Goal: Find contact information: Find contact information

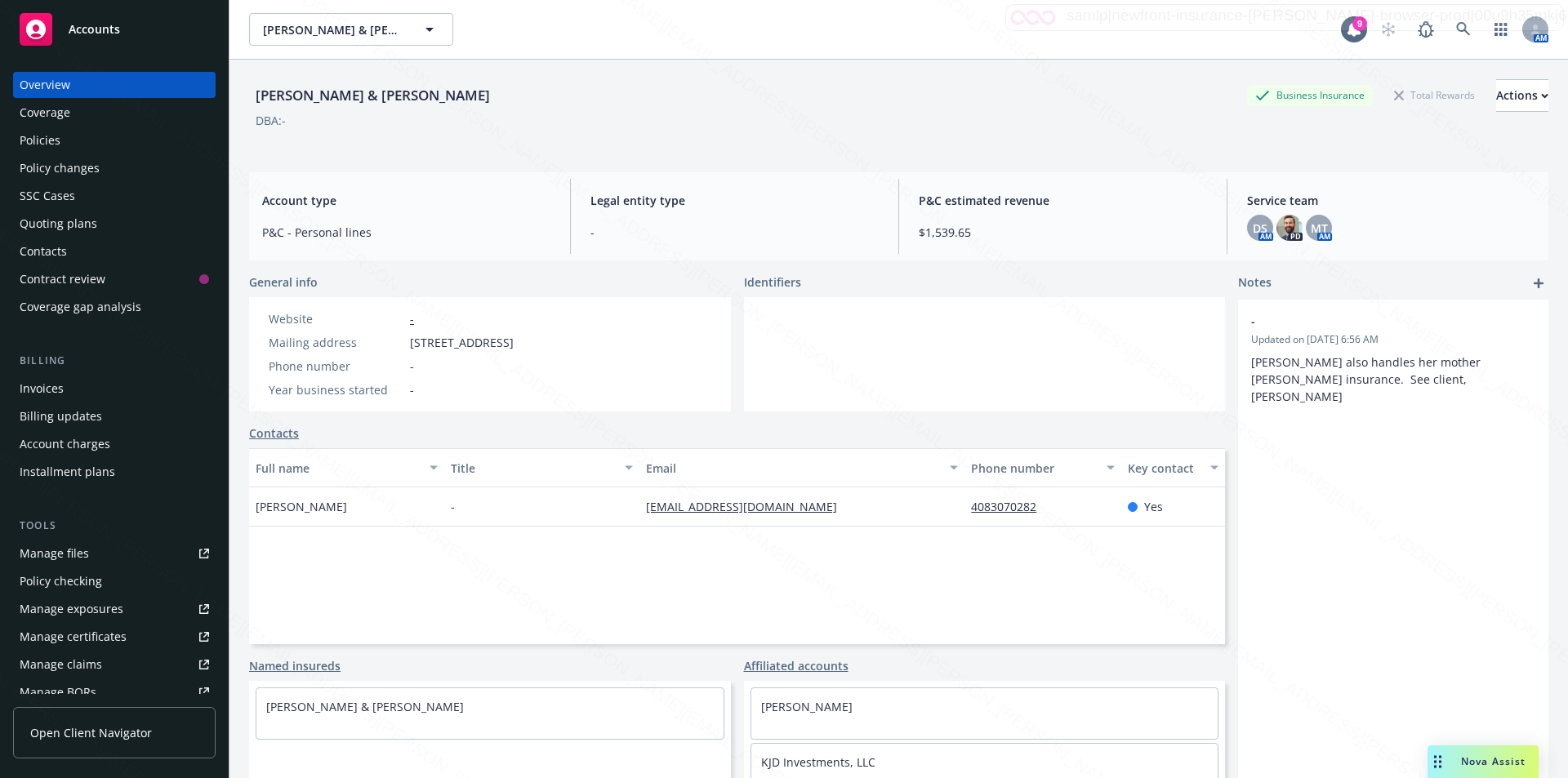
click at [32, 133] on div "Policies" at bounding box center [40, 140] width 41 height 26
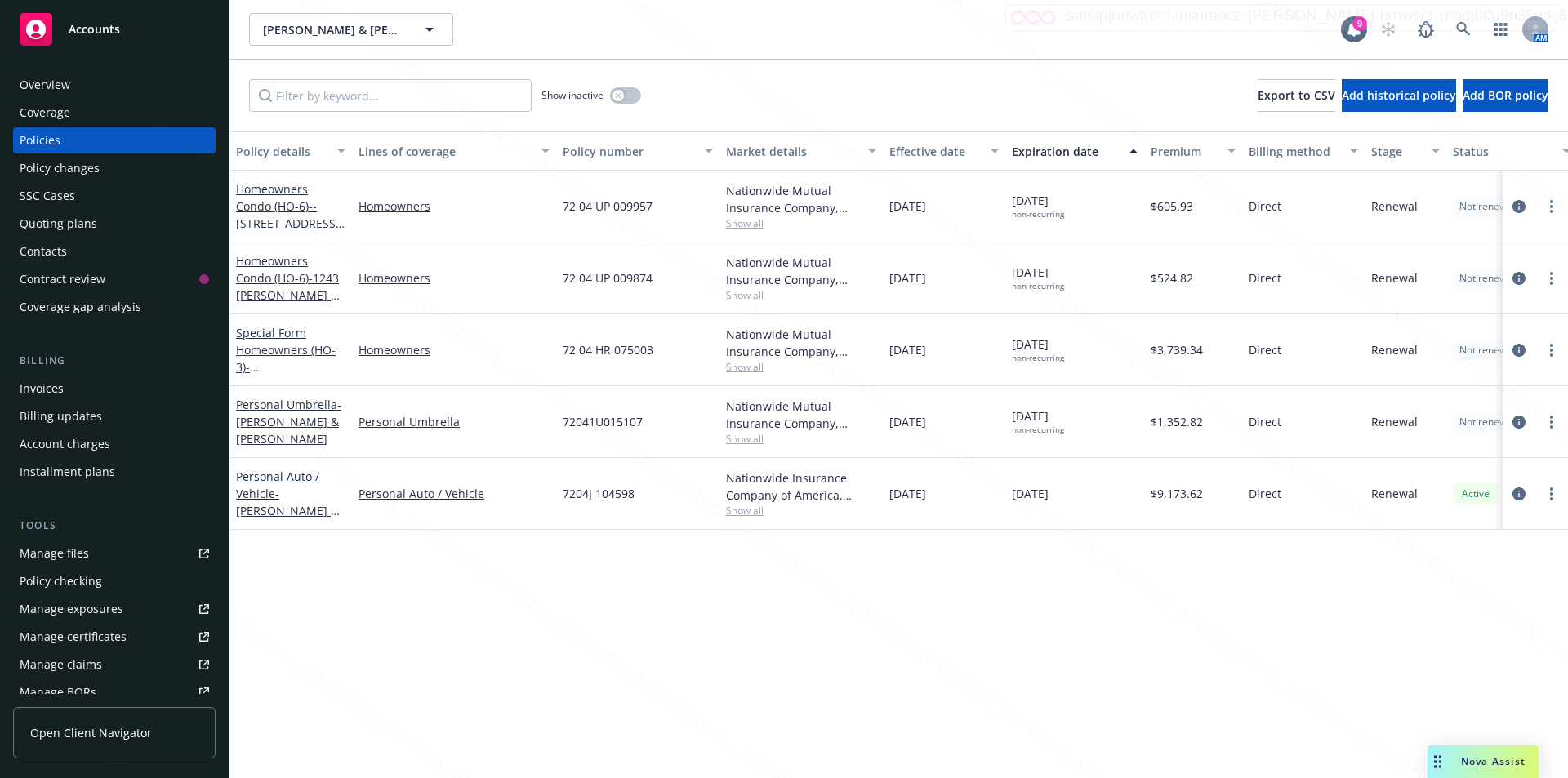
click at [479, 48] on div "[PERSON_NAME] & [PERSON_NAME] [PERSON_NAME] & [PERSON_NAME] 9 AM" at bounding box center [899, 29] width 1339 height 59
click at [1456, 28] on icon at bounding box center [1462, 29] width 14 height 14
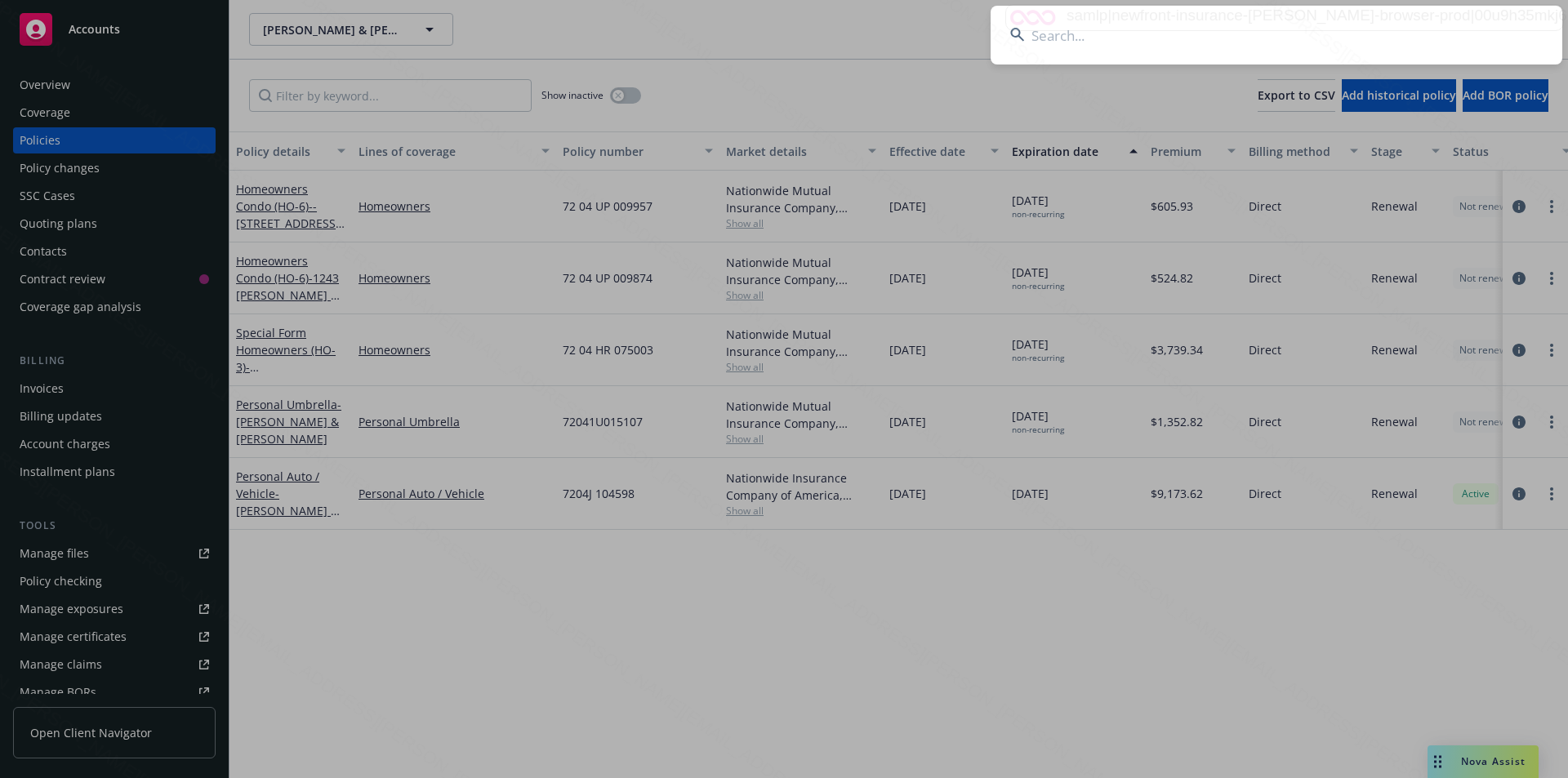
click at [1183, 39] on input at bounding box center [1276, 35] width 571 height 59
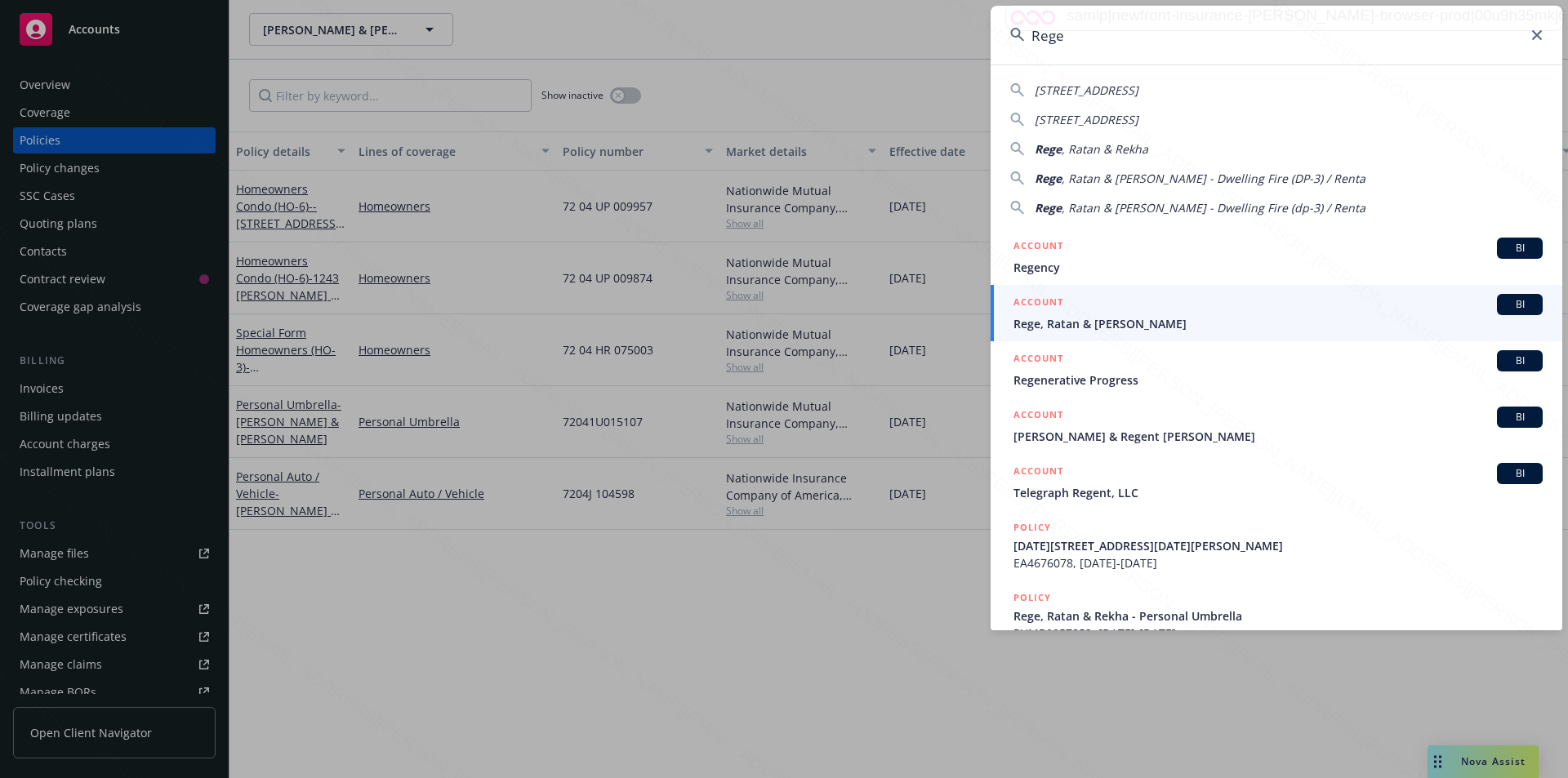
type input "Rege"
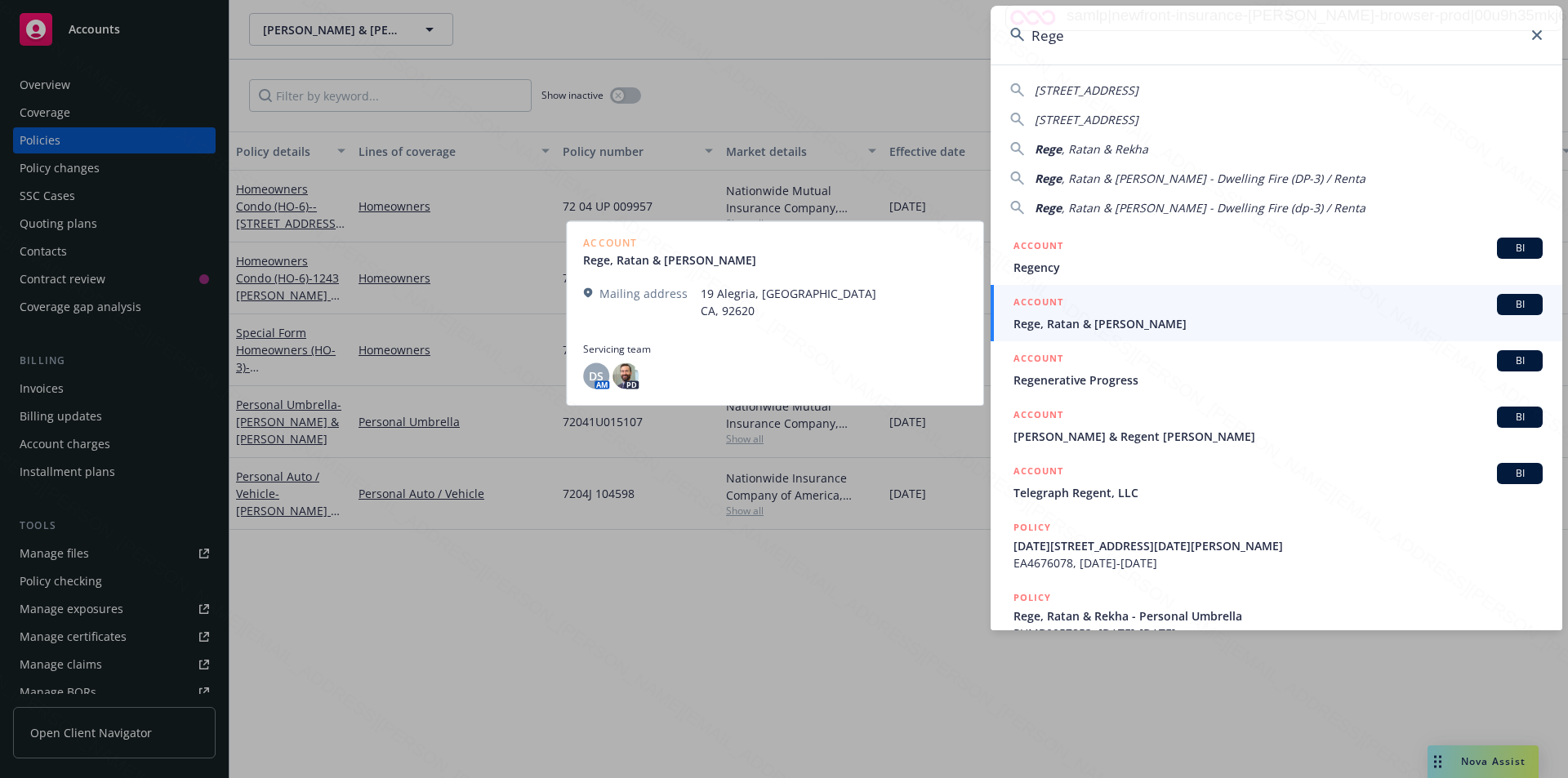
click at [1067, 328] on span "Rege, Ratan & [PERSON_NAME]" at bounding box center [1277, 324] width 529 height 17
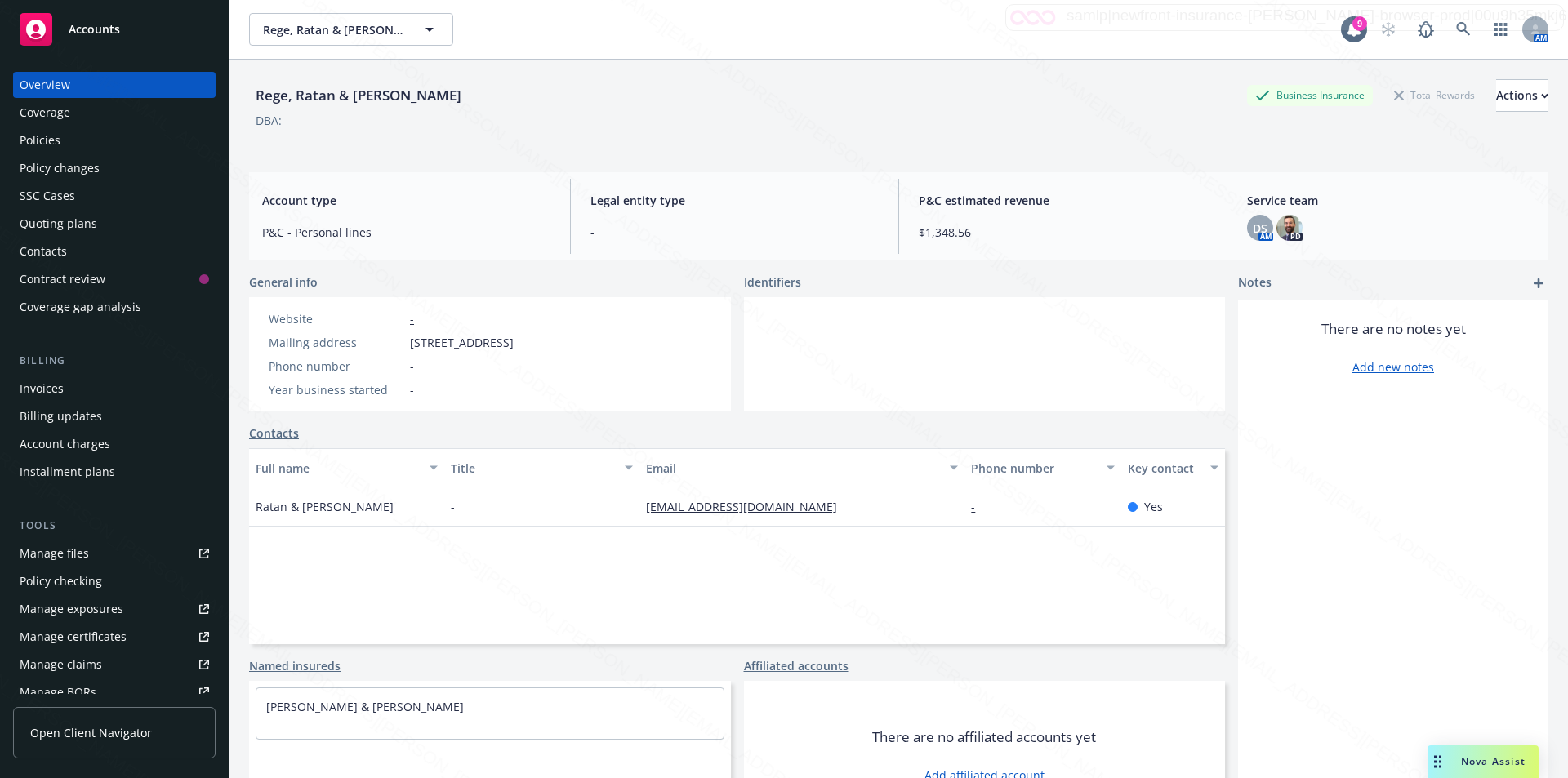
click at [61, 141] on div "Policies" at bounding box center [114, 140] width 189 height 26
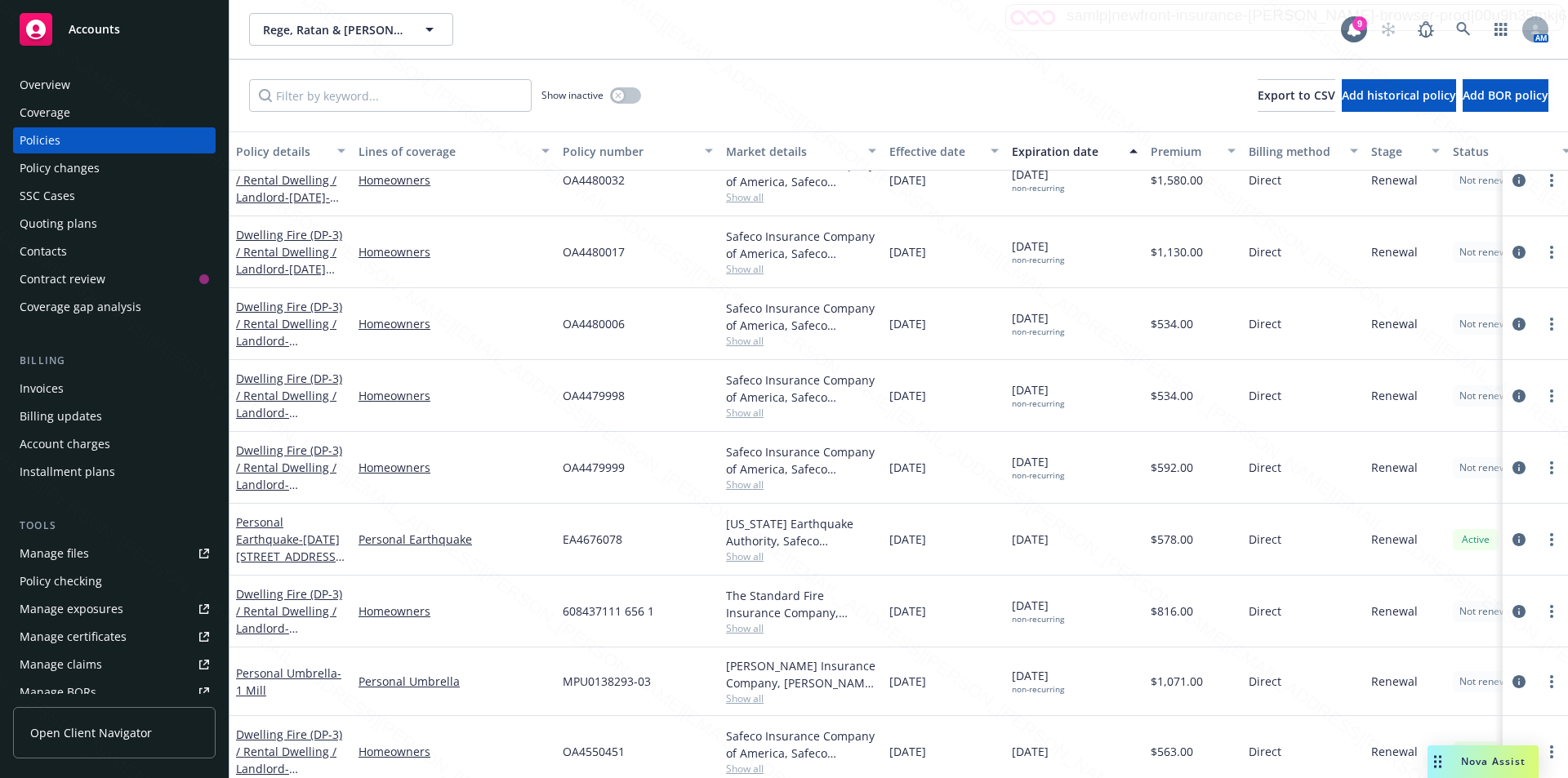
scroll to position [185, 0]
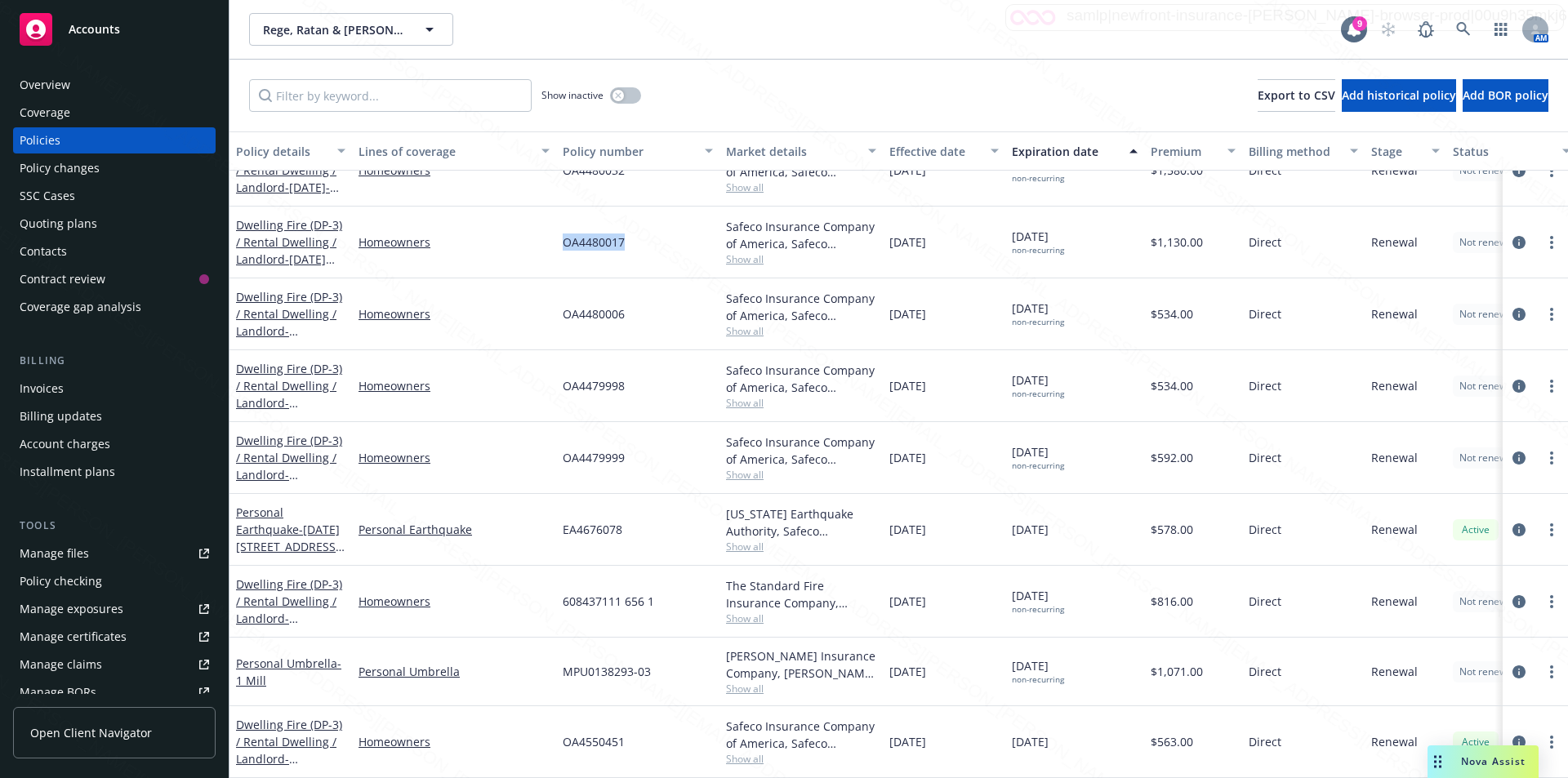
drag, startPoint x: 635, startPoint y: 235, endPoint x: 551, endPoint y: 228, distance: 84.3
click at [551, 228] on div "Dwelling Fire (DP-3) / Rental Dwelling / Landlord - [DATE]-[DATE][STREET_ADDRES…" at bounding box center [1017, 242] width 1576 height 72
copy div "OA4480017"
click at [60, 80] on div "Overview" at bounding box center [44, 84] width 50 height 26
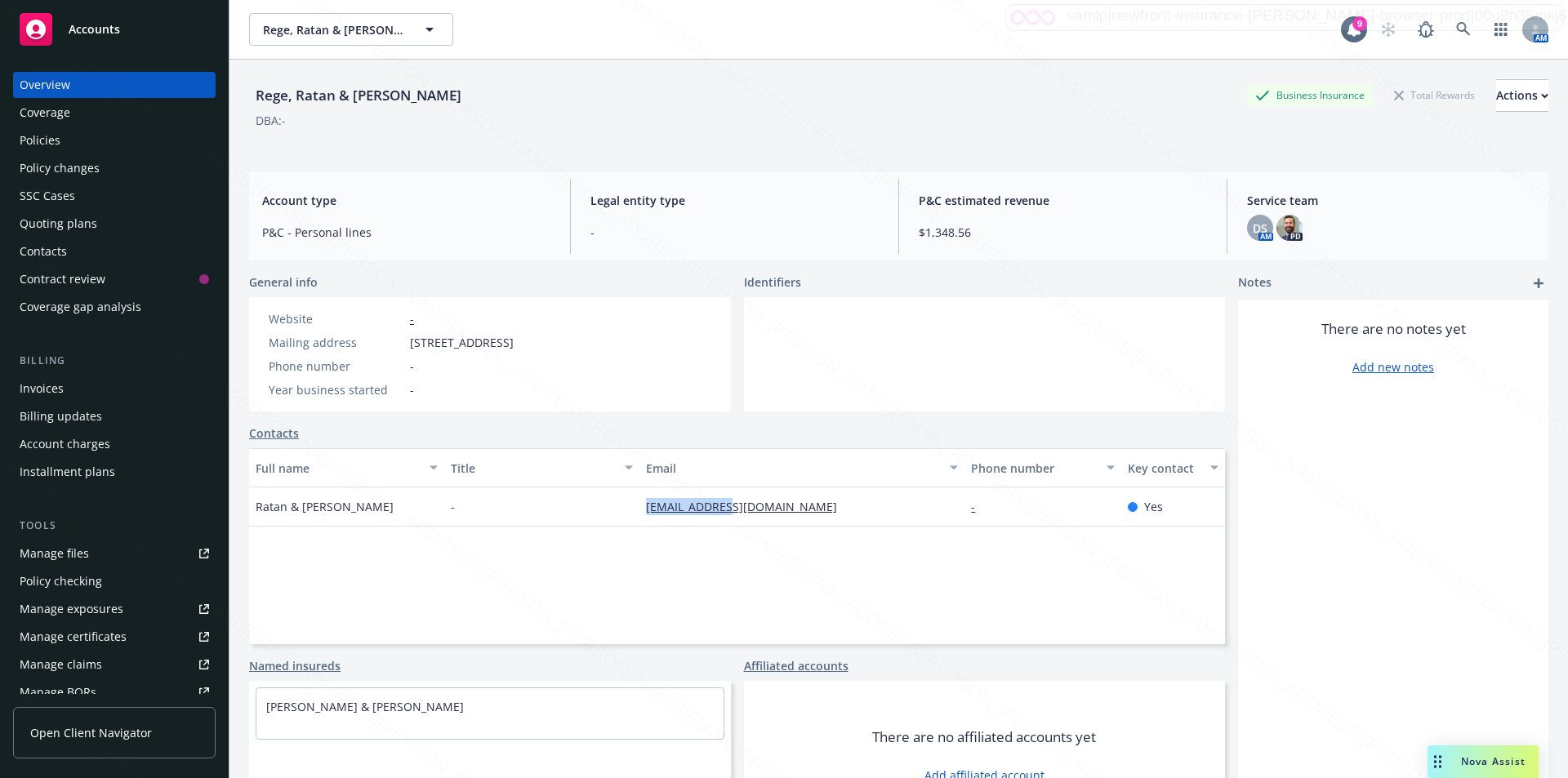
drag, startPoint x: 637, startPoint y: 510, endPoint x: 729, endPoint y: 515, distance: 92.1
click at [729, 515] on div "[EMAIL_ADDRESS][DOMAIN_NAME]" at bounding box center [801, 507] width 325 height 39
copy link "[EMAIL_ADDRESS][DOMAIN_NAME]"
